Goal: Register for event/course

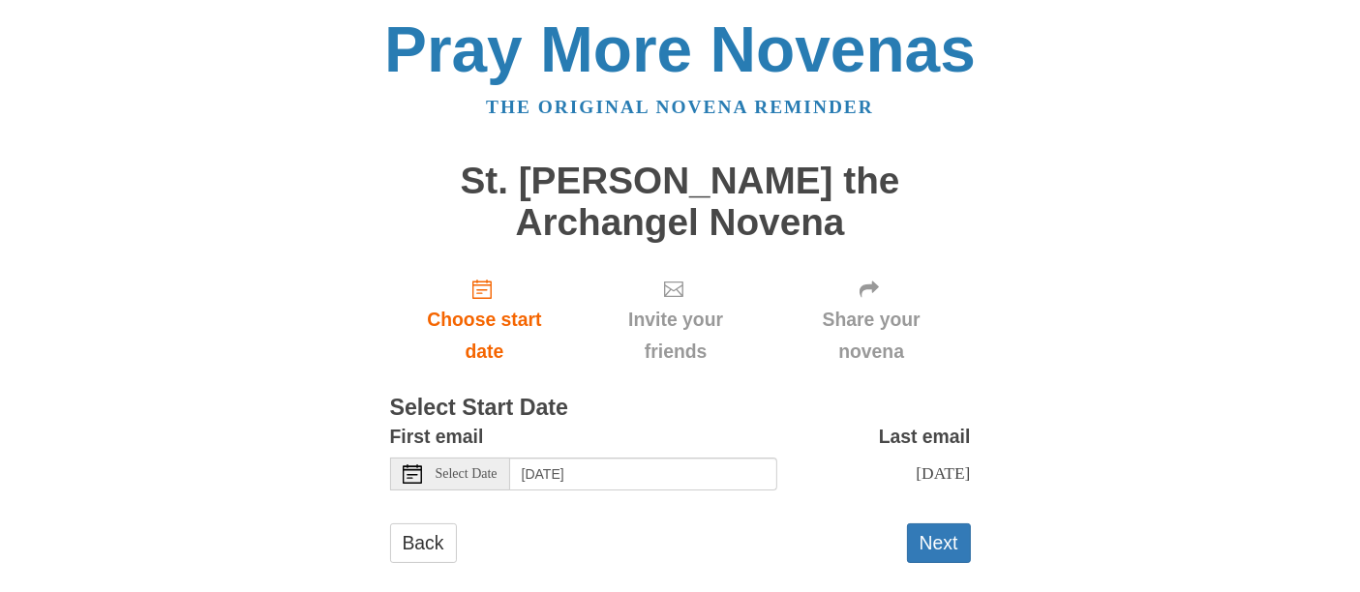
scroll to position [44, 0]
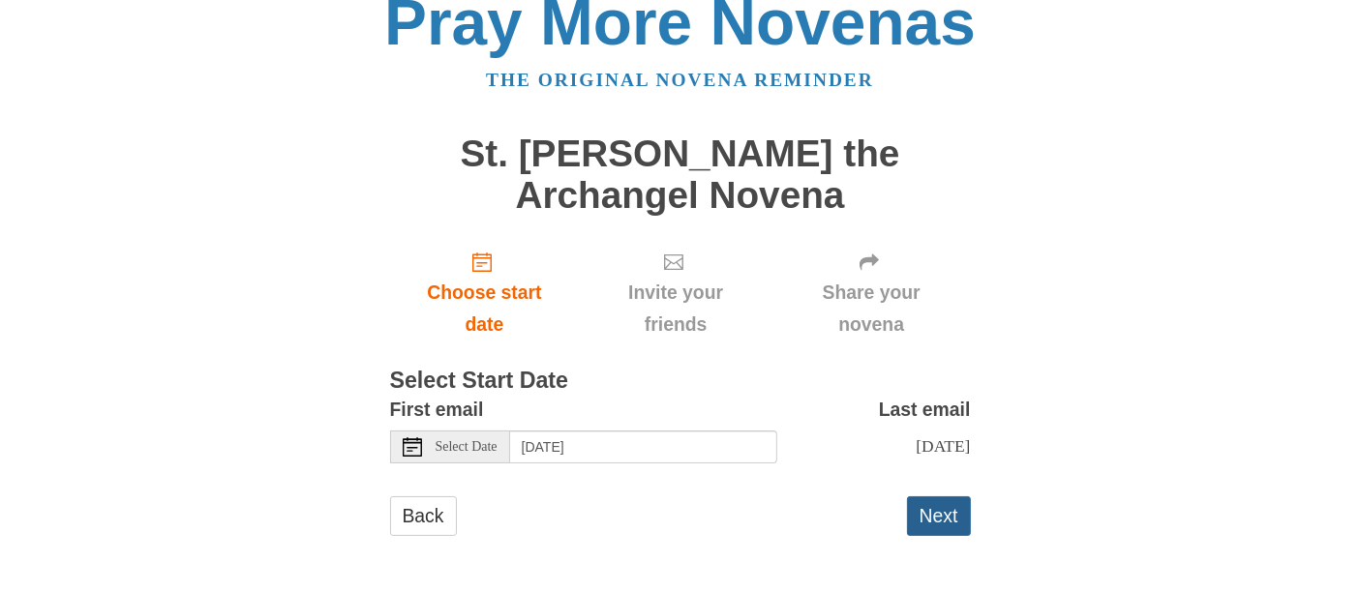
click at [947, 520] on button "Next" at bounding box center [939, 516] width 64 height 40
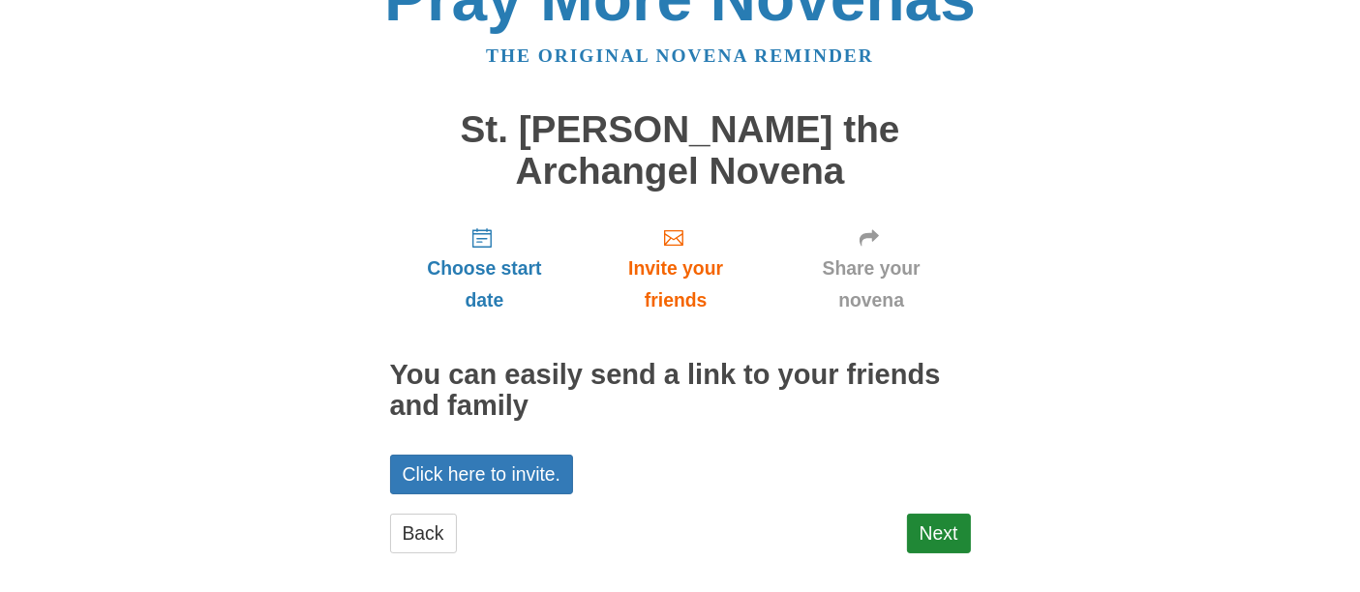
scroll to position [66, 0]
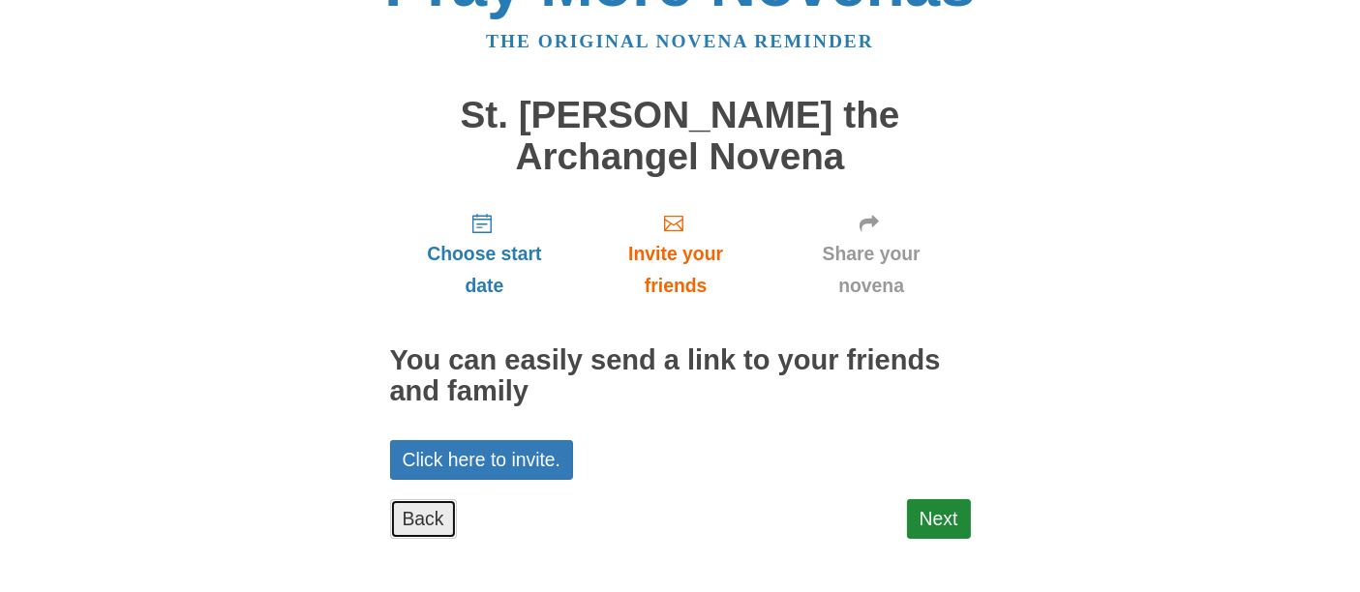
click at [434, 518] on link "Back" at bounding box center [423, 519] width 67 height 40
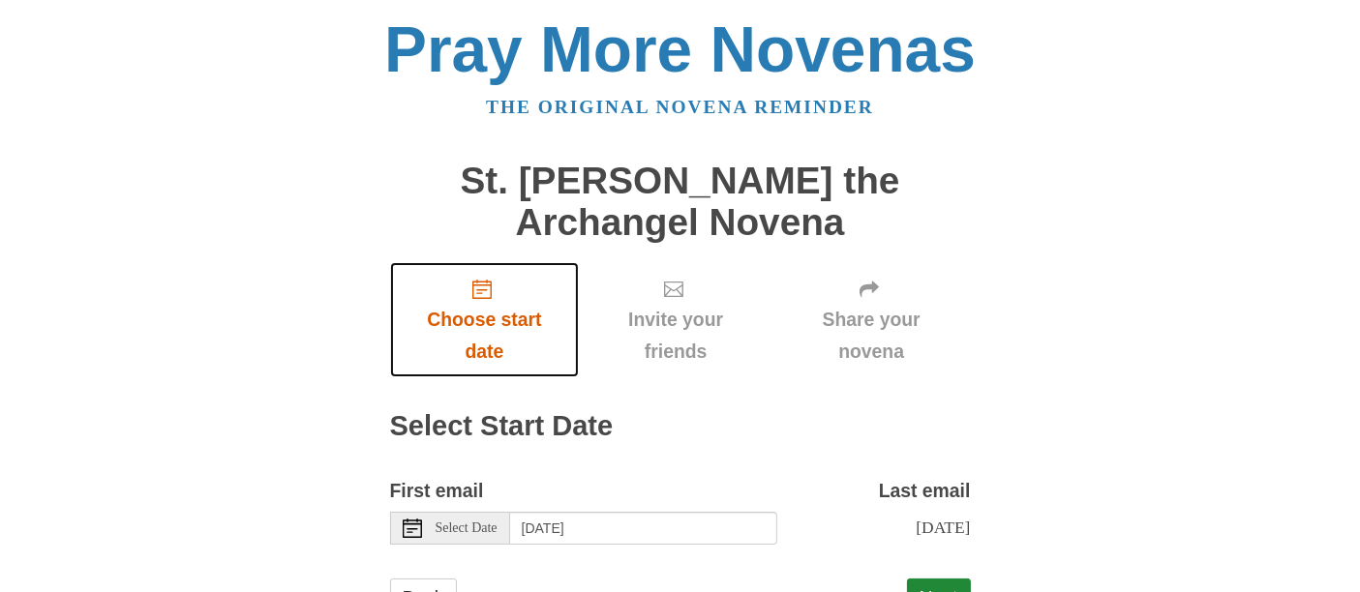
click at [481, 333] on span "Choose start date" at bounding box center [484, 336] width 151 height 64
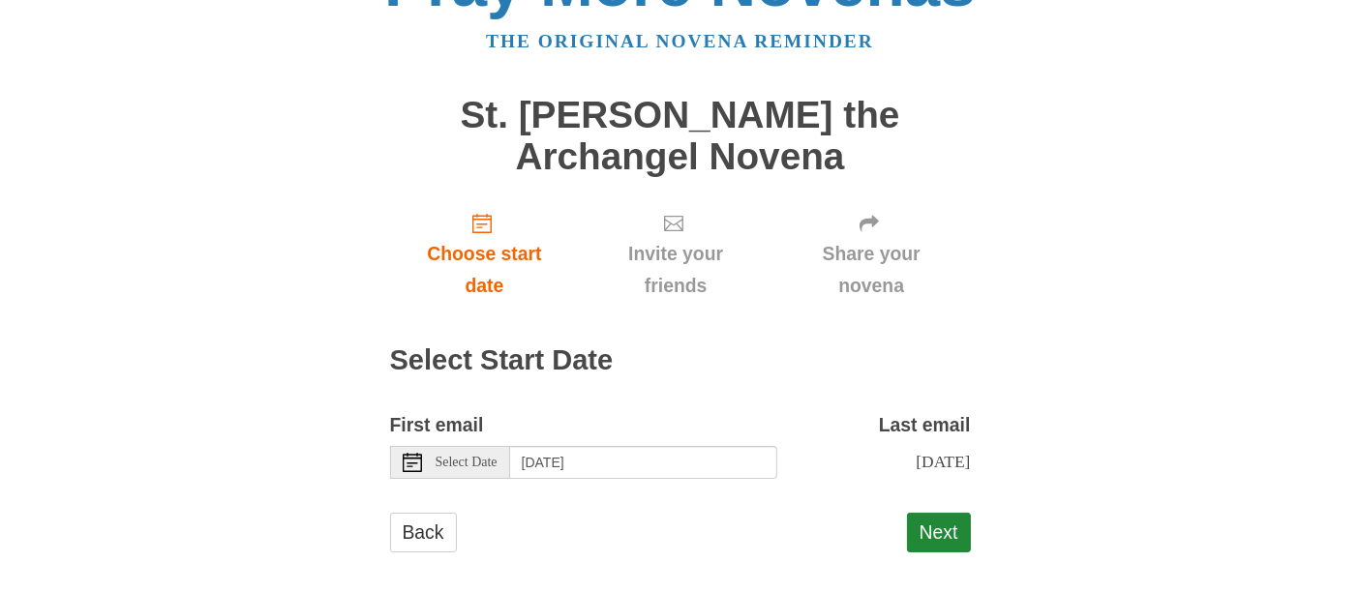
scroll to position [99, 0]
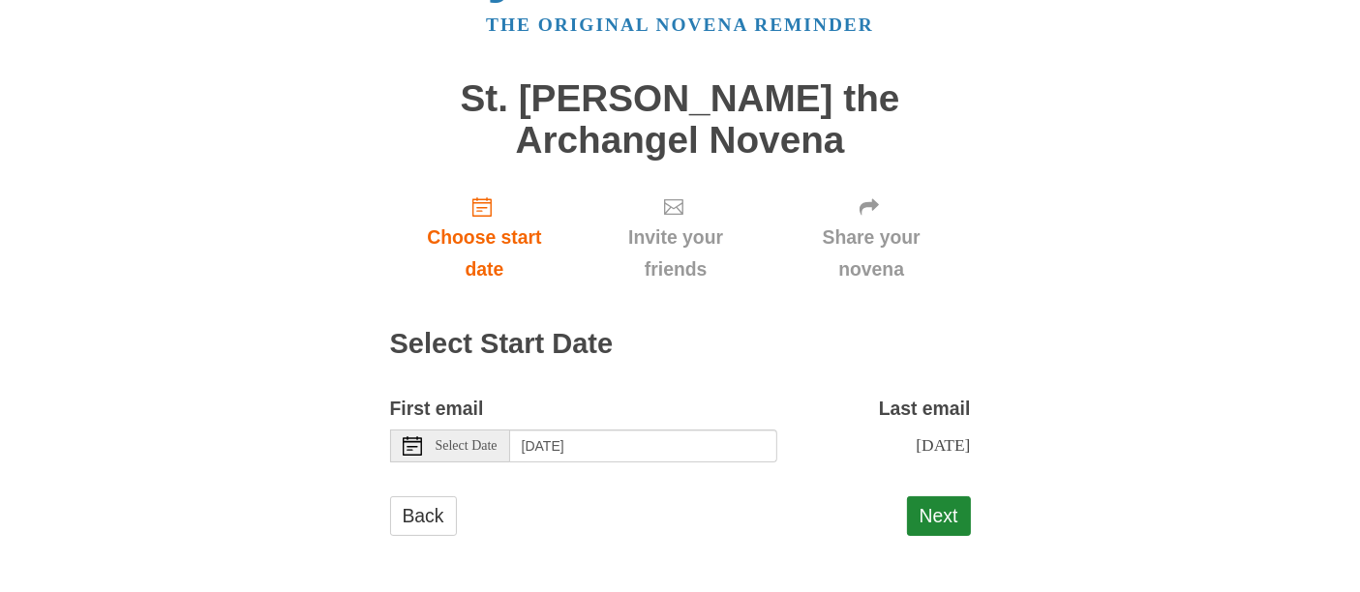
click at [486, 439] on span "Select Date" at bounding box center [467, 446] width 62 height 14
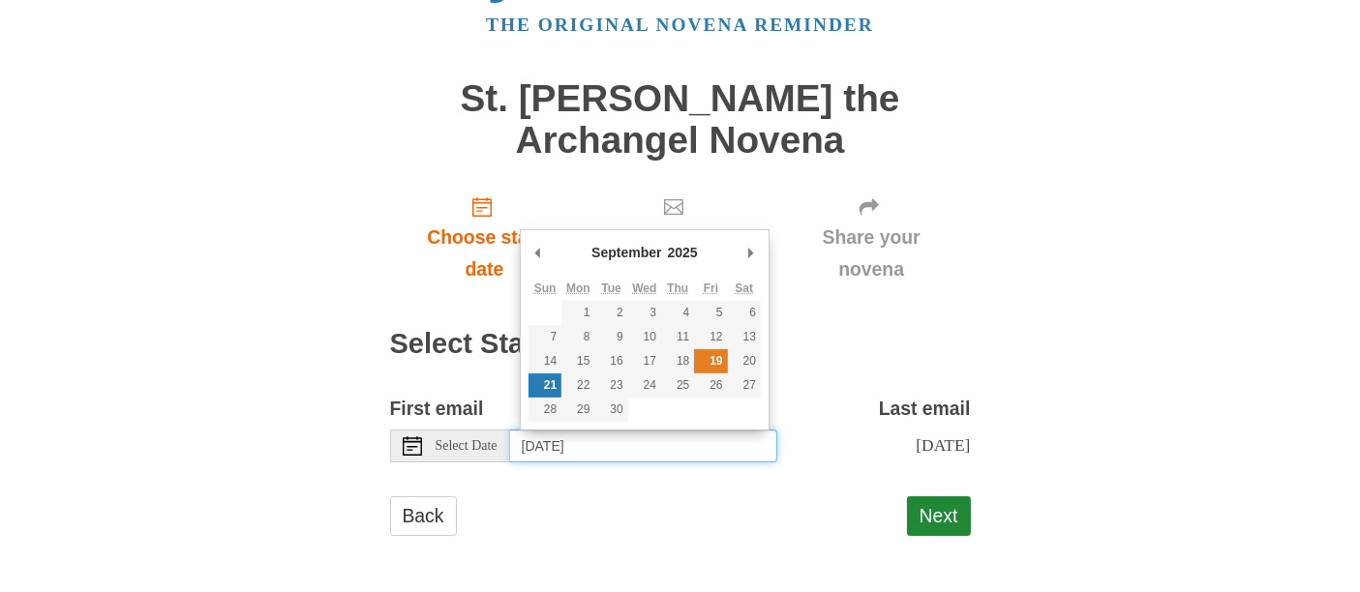
type input "Friday, September 19th"
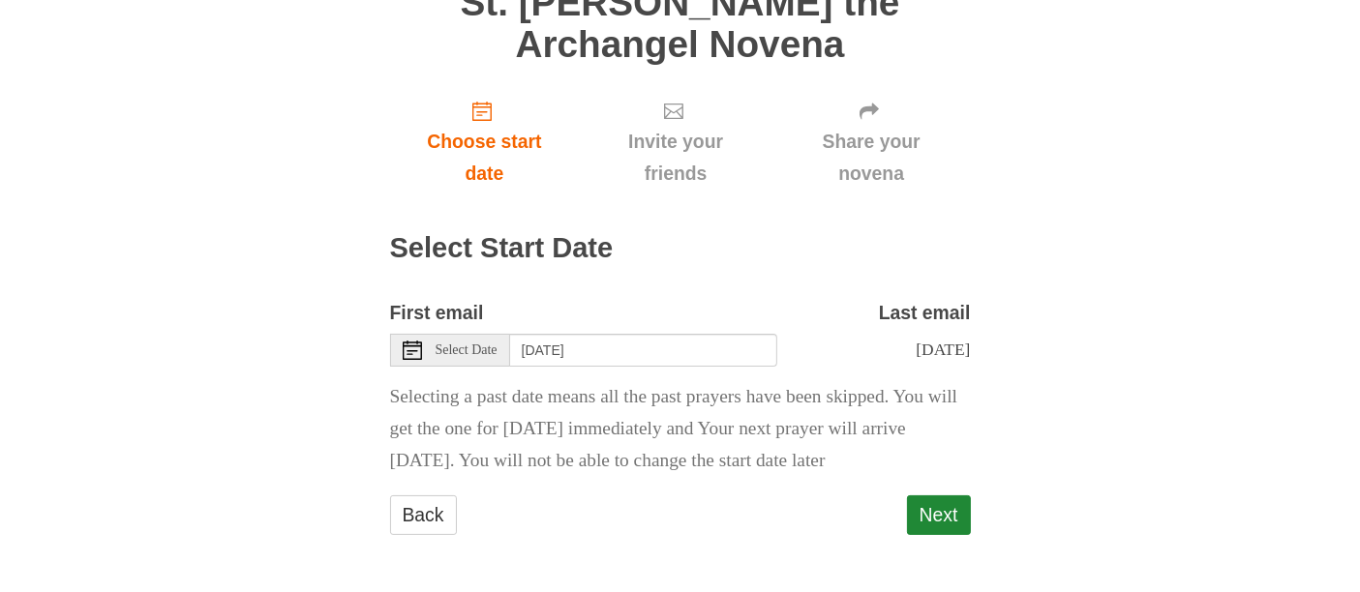
scroll to position [225, 0]
click at [958, 513] on button "Next" at bounding box center [939, 516] width 64 height 40
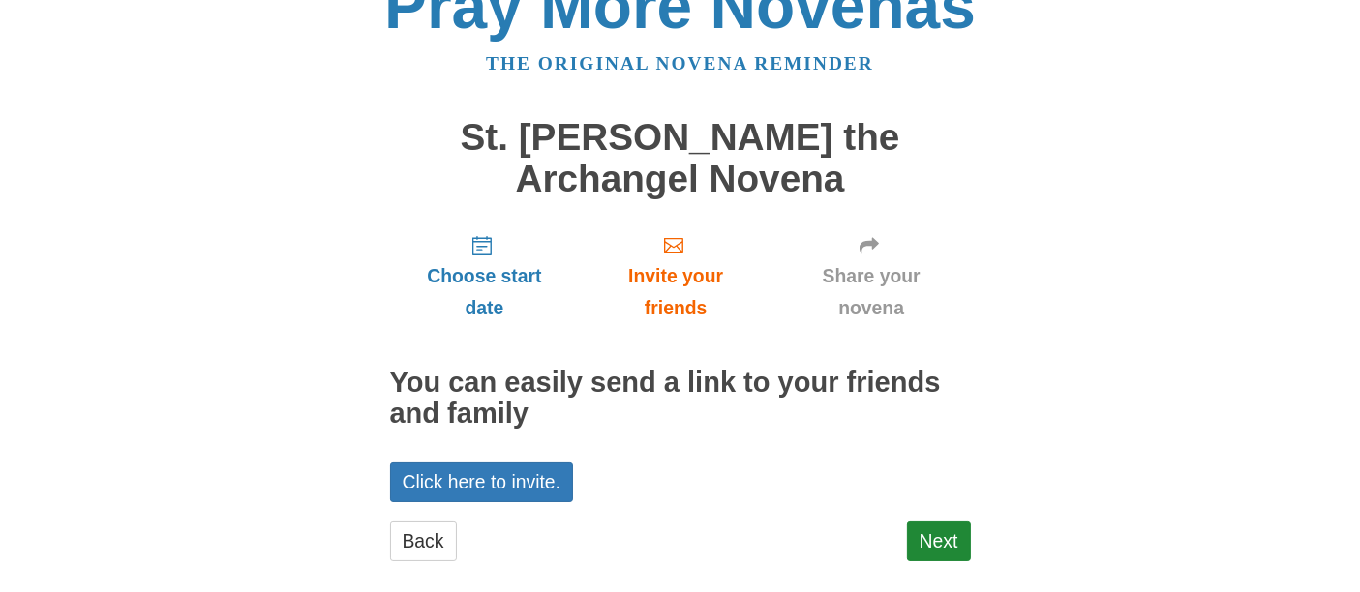
scroll to position [66, 0]
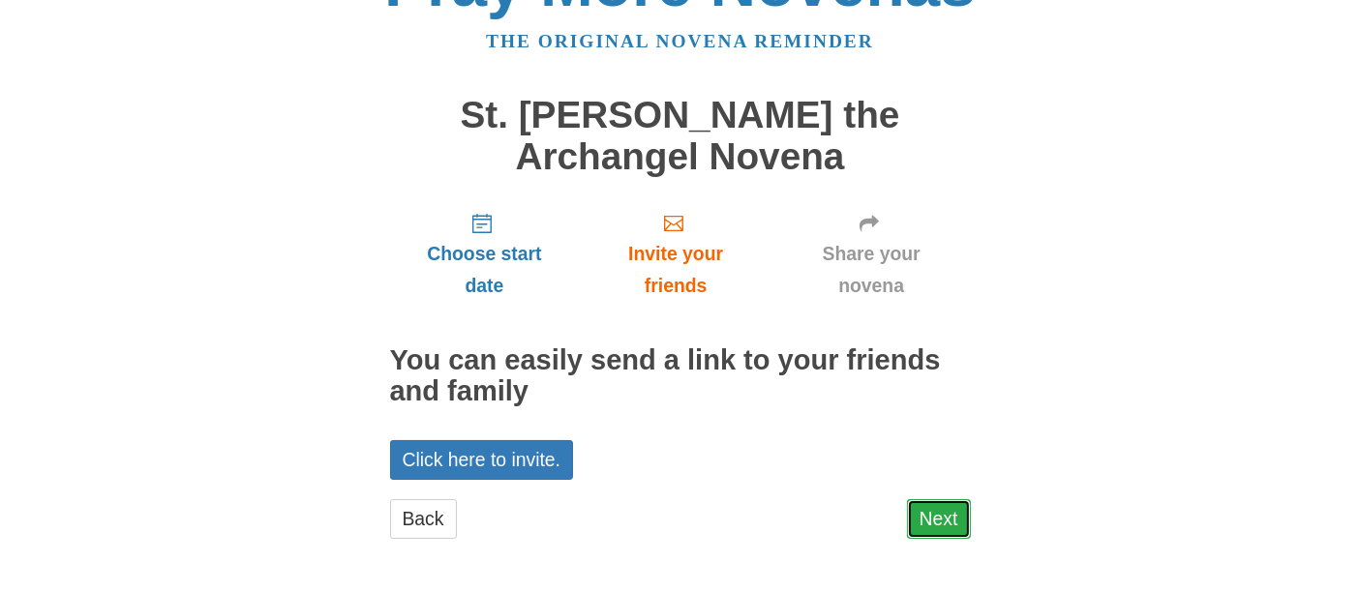
click at [953, 526] on link "Next" at bounding box center [939, 519] width 64 height 40
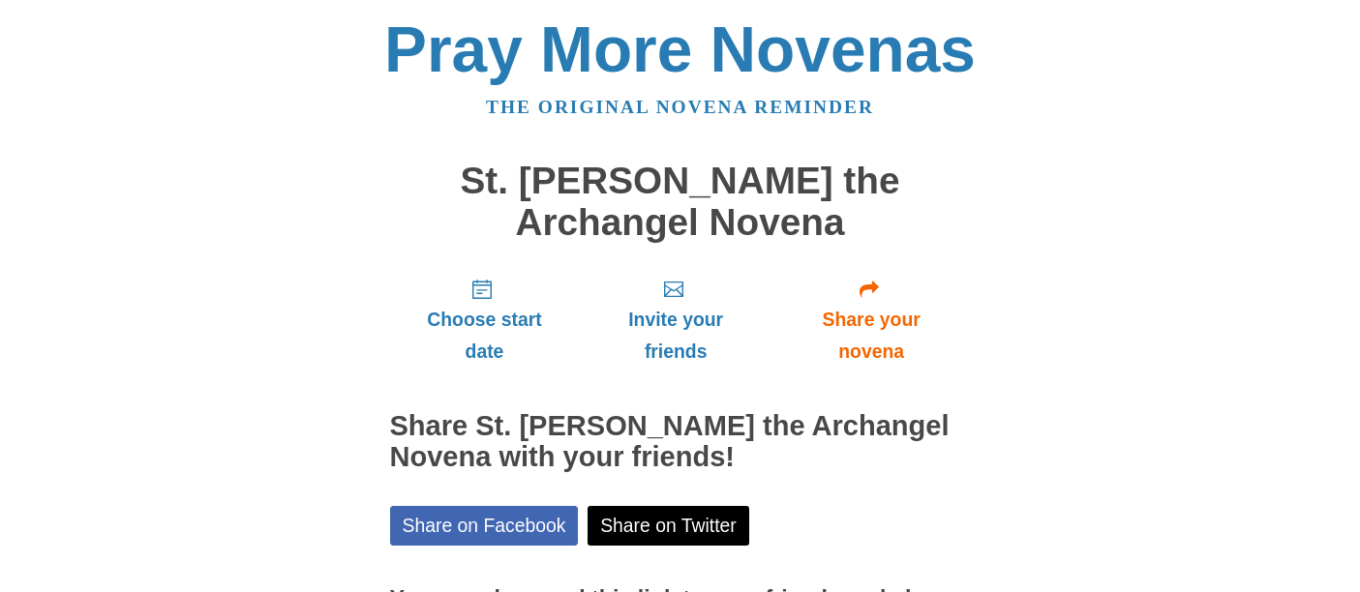
scroll to position [224, 0]
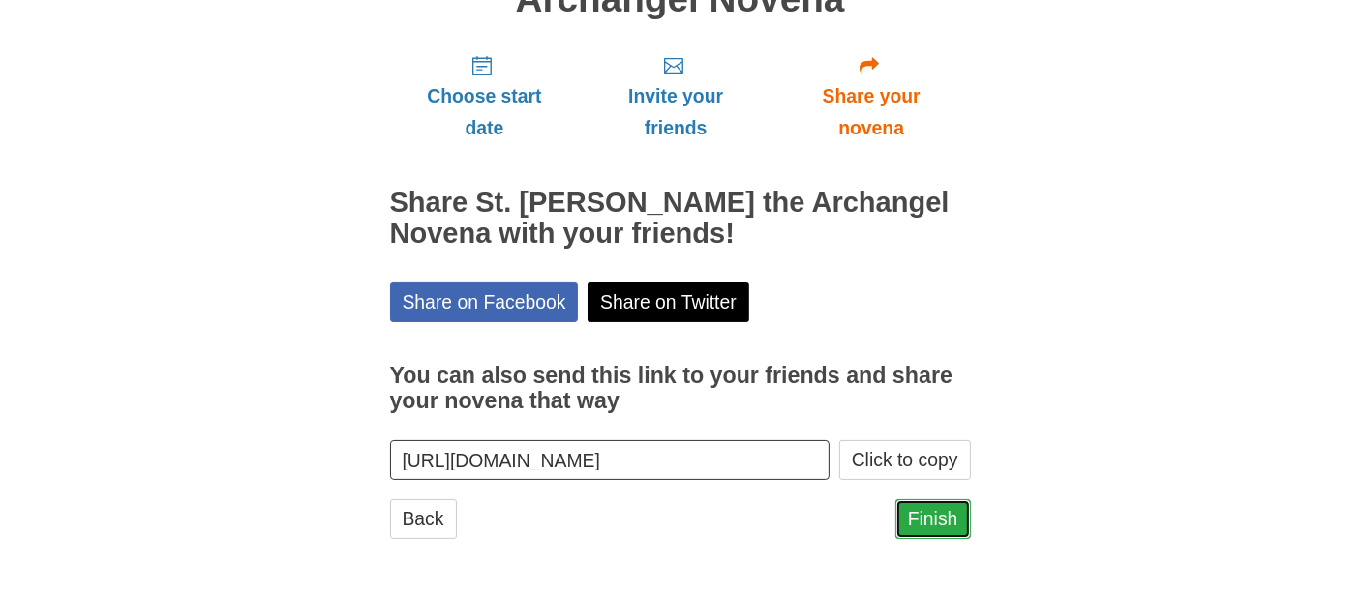
click at [932, 515] on link "Finish" at bounding box center [932, 519] width 75 height 40
